Goal: Task Accomplishment & Management: Manage account settings

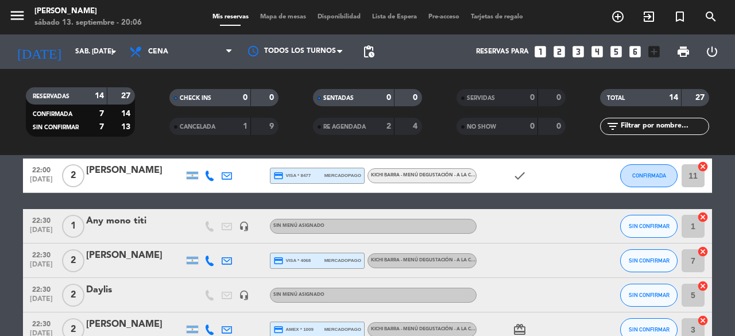
scroll to position [322, 0]
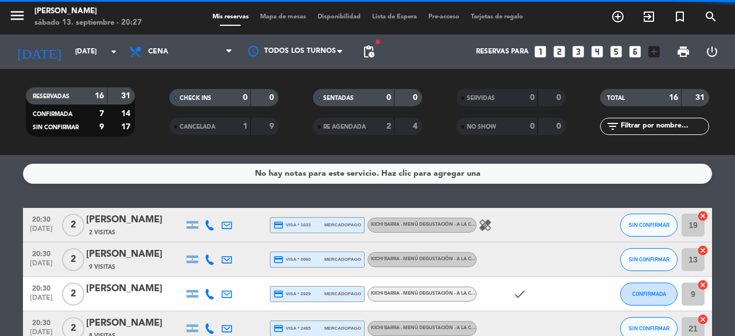
click at [733, 205] on div "No hay notas para este servicio. Haz clic para agregar una 20:30 [DATE] 2 [PERS…" at bounding box center [367, 245] width 735 height 181
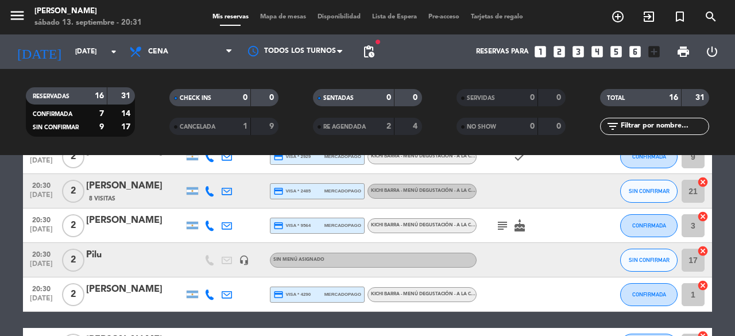
scroll to position [138, 0]
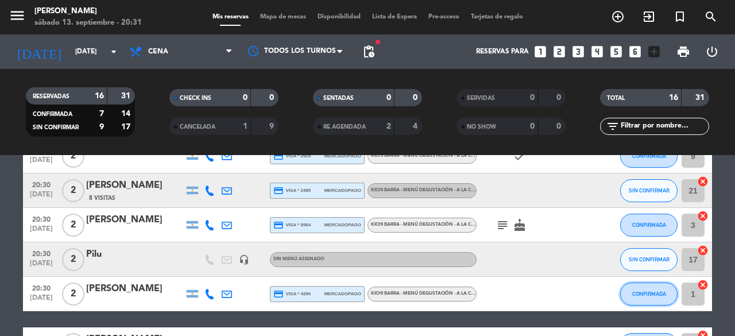
click at [660, 295] on span "CONFIRMADA" at bounding box center [650, 294] width 34 height 6
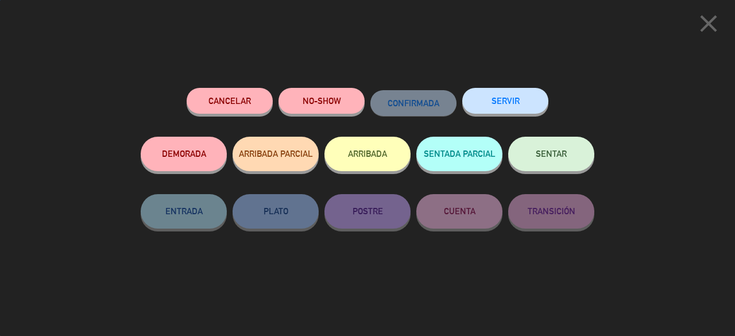
click at [567, 154] on span "SENTAR" at bounding box center [551, 154] width 31 height 10
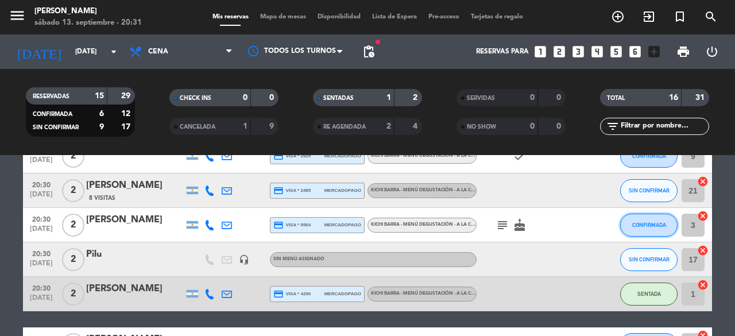
click at [637, 225] on span "CONFIRMADA" at bounding box center [650, 225] width 34 height 6
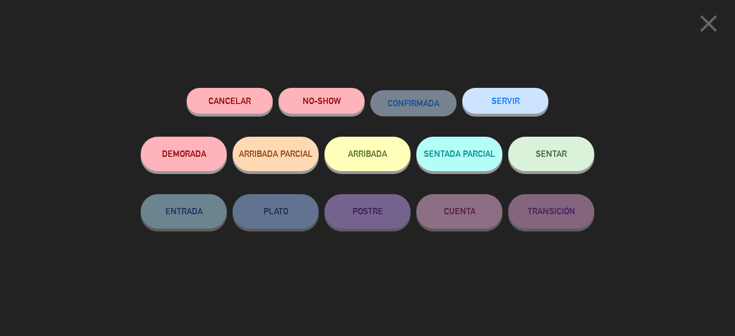
click at [554, 157] on span "SENTAR" at bounding box center [551, 154] width 31 height 10
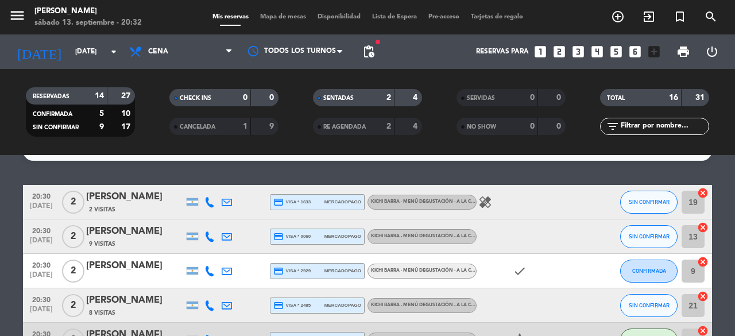
scroll to position [0, 0]
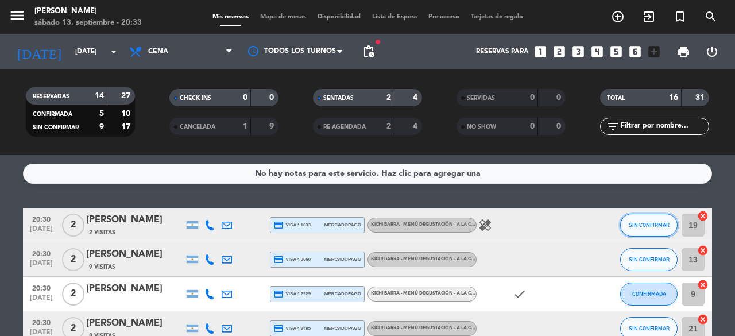
click at [641, 224] on span "SIN CONFIRMAR" at bounding box center [649, 225] width 41 height 6
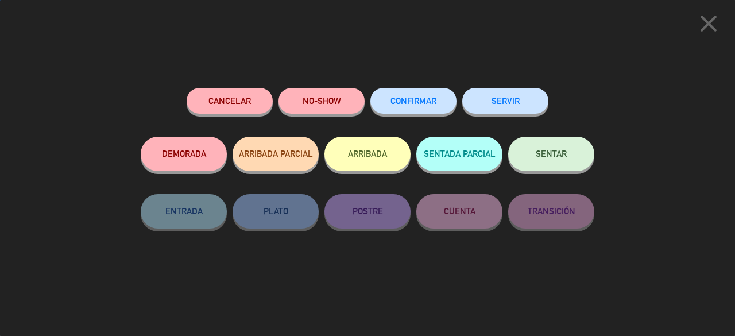
click at [550, 160] on button "SENTAR" at bounding box center [551, 154] width 86 height 34
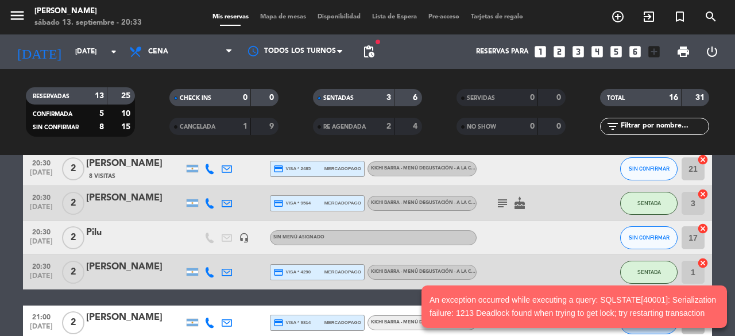
scroll to position [161, 0]
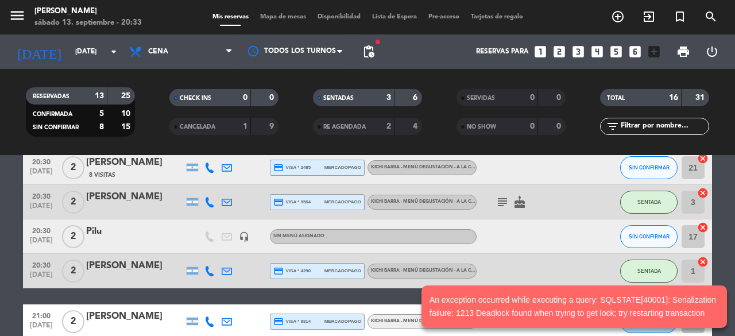
click at [641, 254] on div "SENTADA" at bounding box center [649, 271] width 57 height 34
click at [645, 241] on button "SIN CONFIRMAR" at bounding box center [649, 236] width 57 height 23
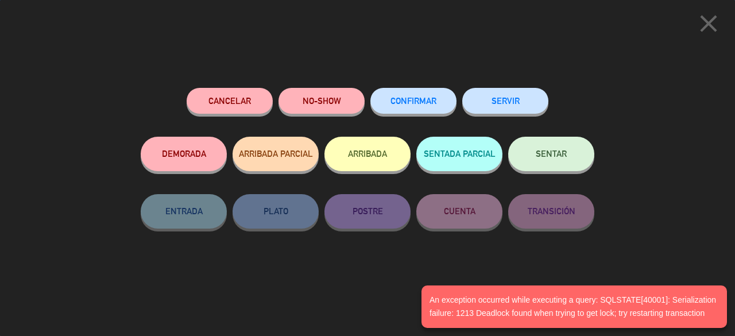
click at [569, 161] on button "SENTAR" at bounding box center [551, 154] width 86 height 34
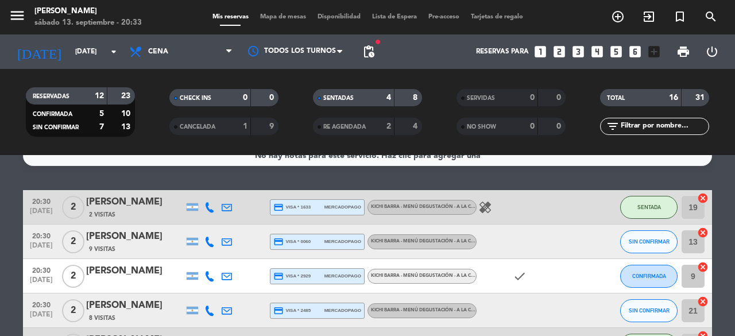
scroll to position [0, 0]
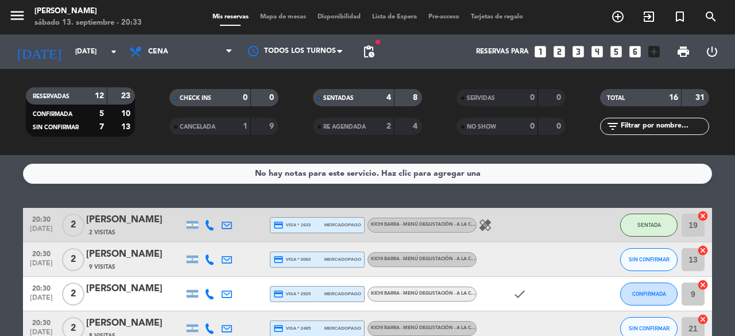
click at [491, 227] on icon "healing" at bounding box center [486, 225] width 14 height 14
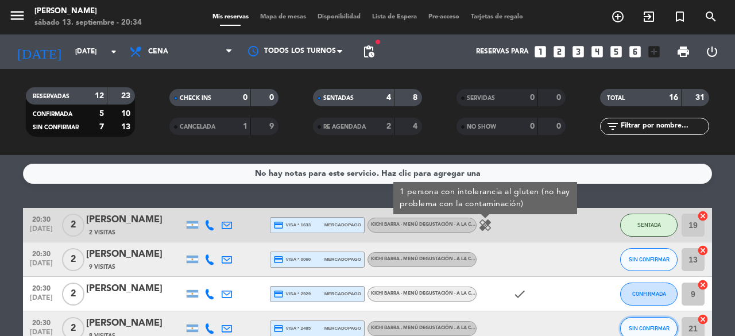
click at [632, 328] on span "SIN CONFIRMAR" at bounding box center [649, 328] width 41 height 6
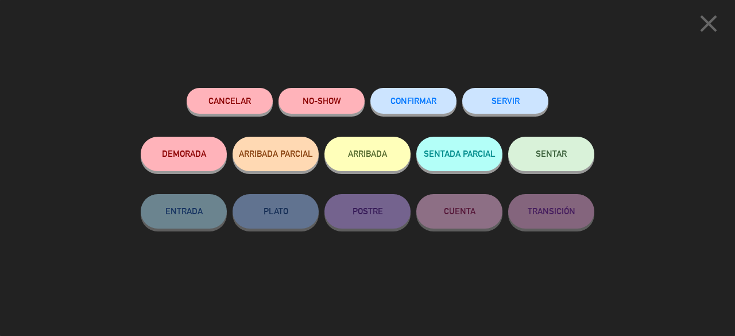
click at [527, 151] on button "SENTAR" at bounding box center [551, 154] width 86 height 34
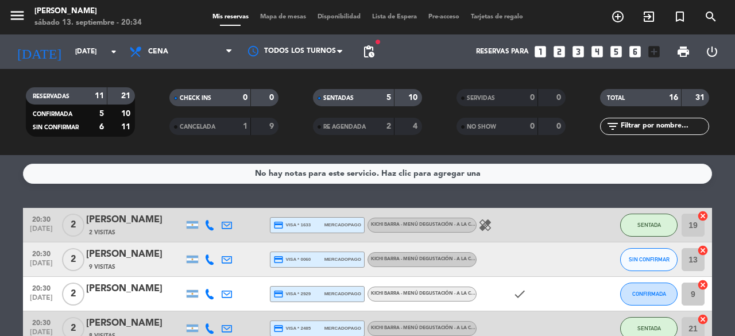
scroll to position [23, 0]
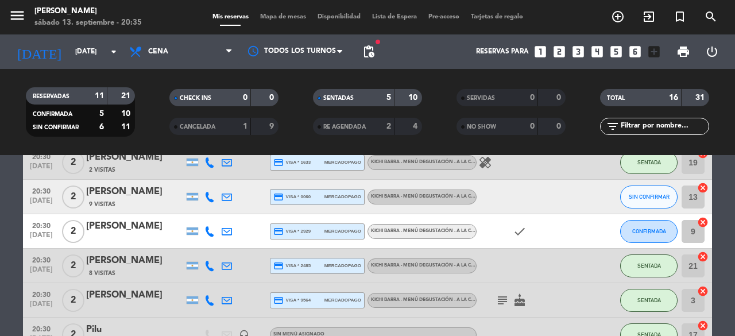
scroll to position [46, 0]
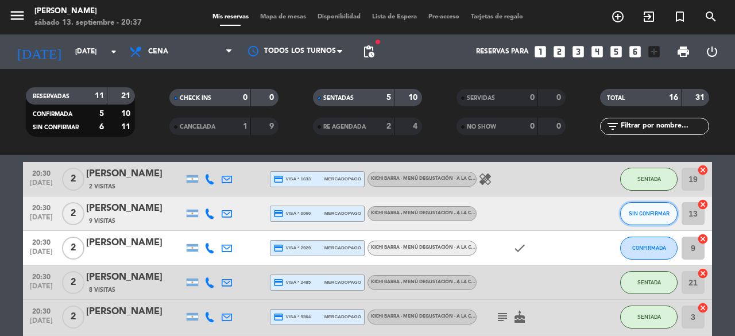
click at [642, 213] on span "SIN CONFIRMAR" at bounding box center [649, 213] width 41 height 6
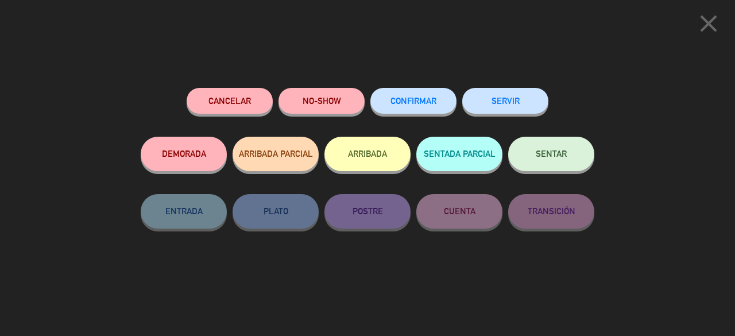
click at [550, 163] on button "SENTAR" at bounding box center [551, 154] width 86 height 34
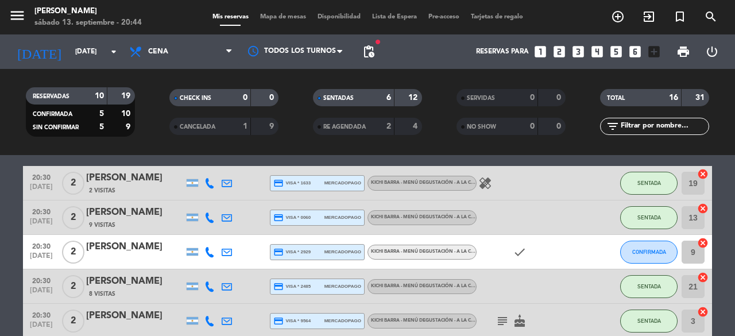
scroll to position [23, 0]
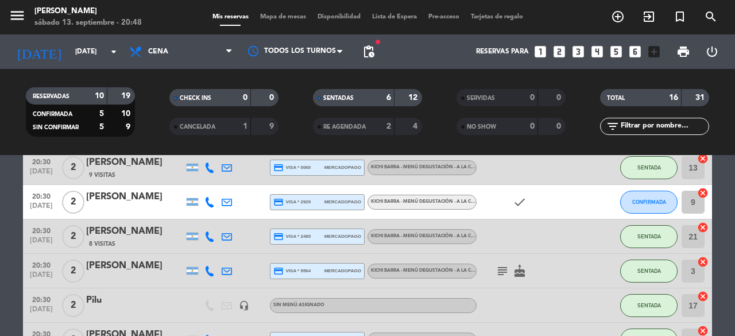
scroll to position [69, 0]
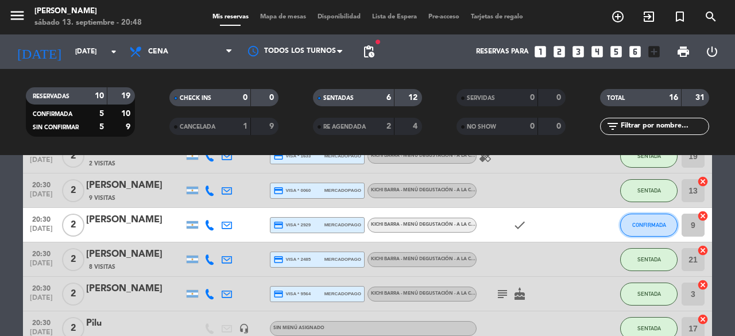
click at [663, 216] on button "CONFIRMADA" at bounding box center [649, 225] width 57 height 23
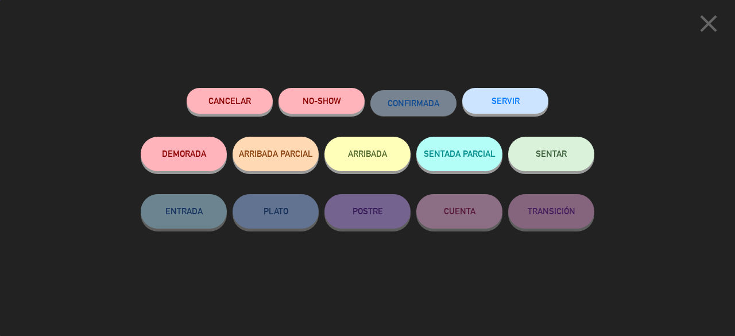
click at [537, 156] on span "SENTAR" at bounding box center [551, 154] width 31 height 10
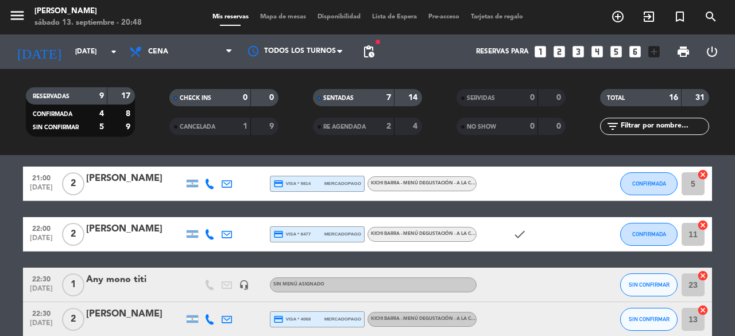
scroll to position [276, 0]
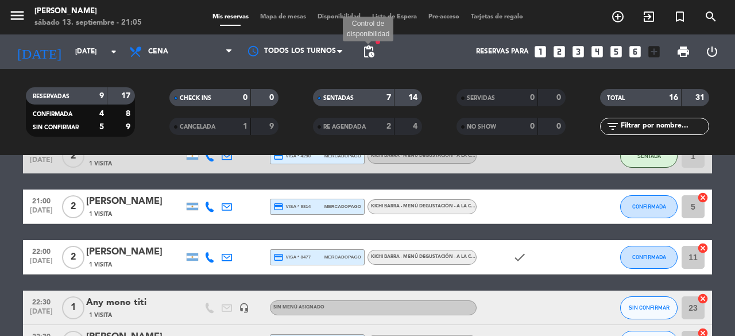
click at [371, 50] on span "pending_actions" at bounding box center [369, 52] width 14 height 14
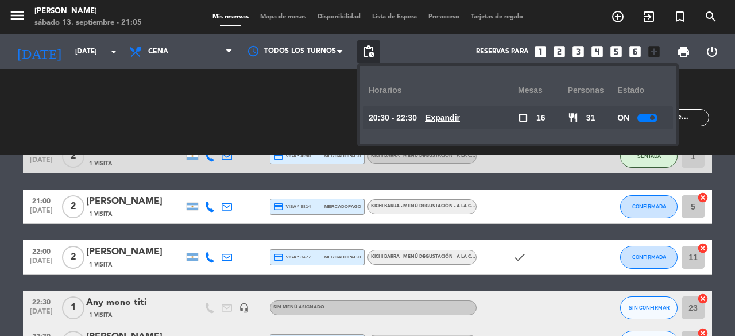
click at [452, 118] on u "Expandir" at bounding box center [443, 117] width 34 height 9
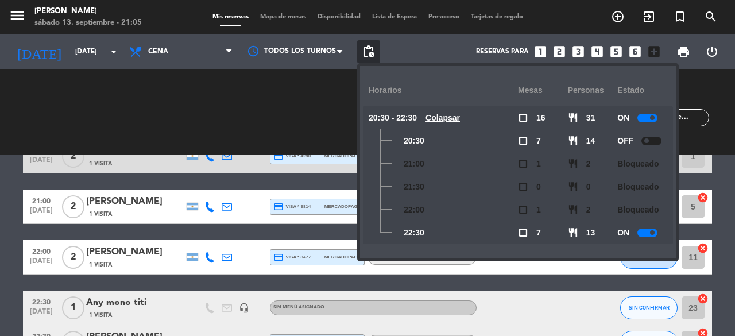
click at [646, 233] on div at bounding box center [648, 233] width 20 height 9
